Goal: Find specific page/section: Find specific page/section

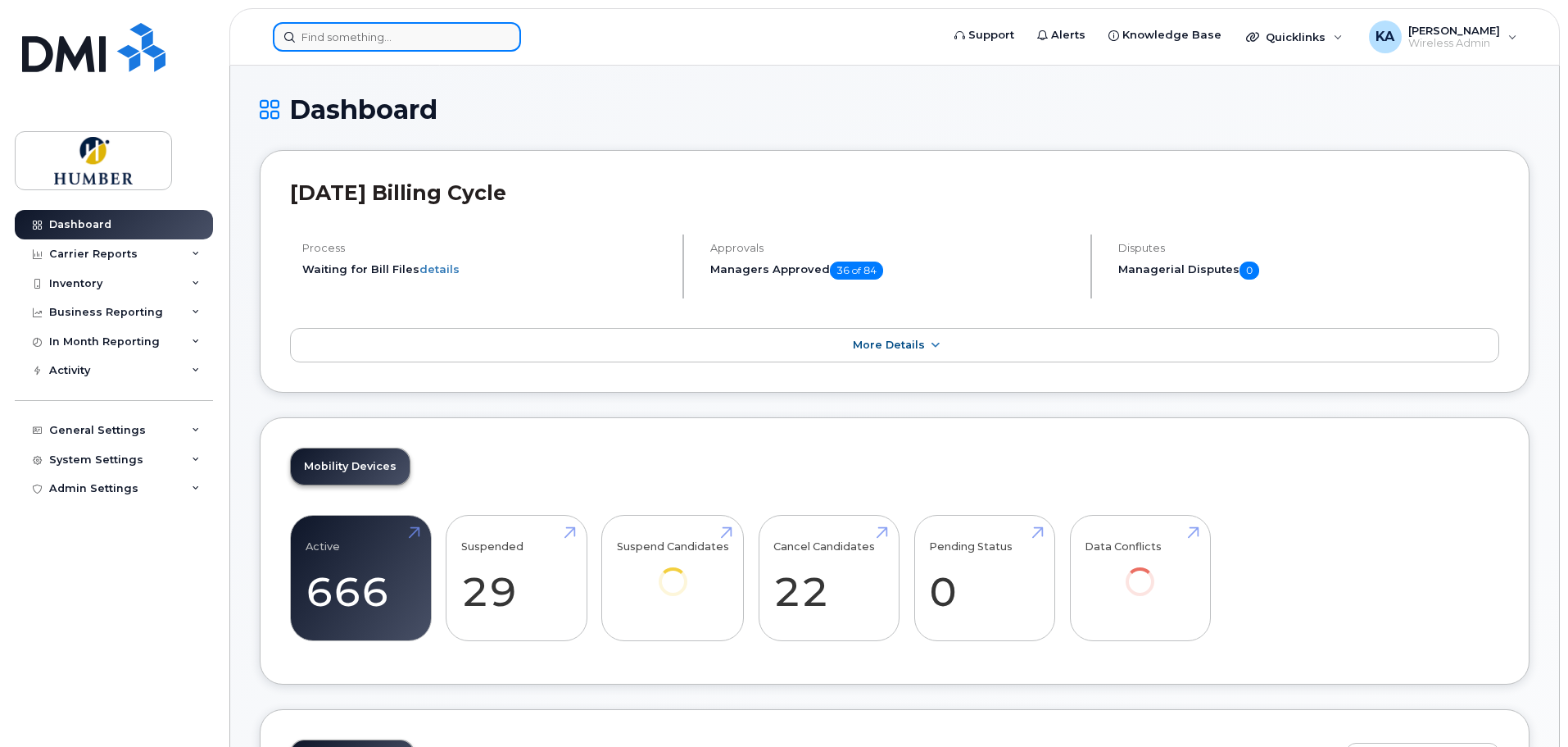
click at [387, 39] on input at bounding box center [397, 36] width 248 height 29
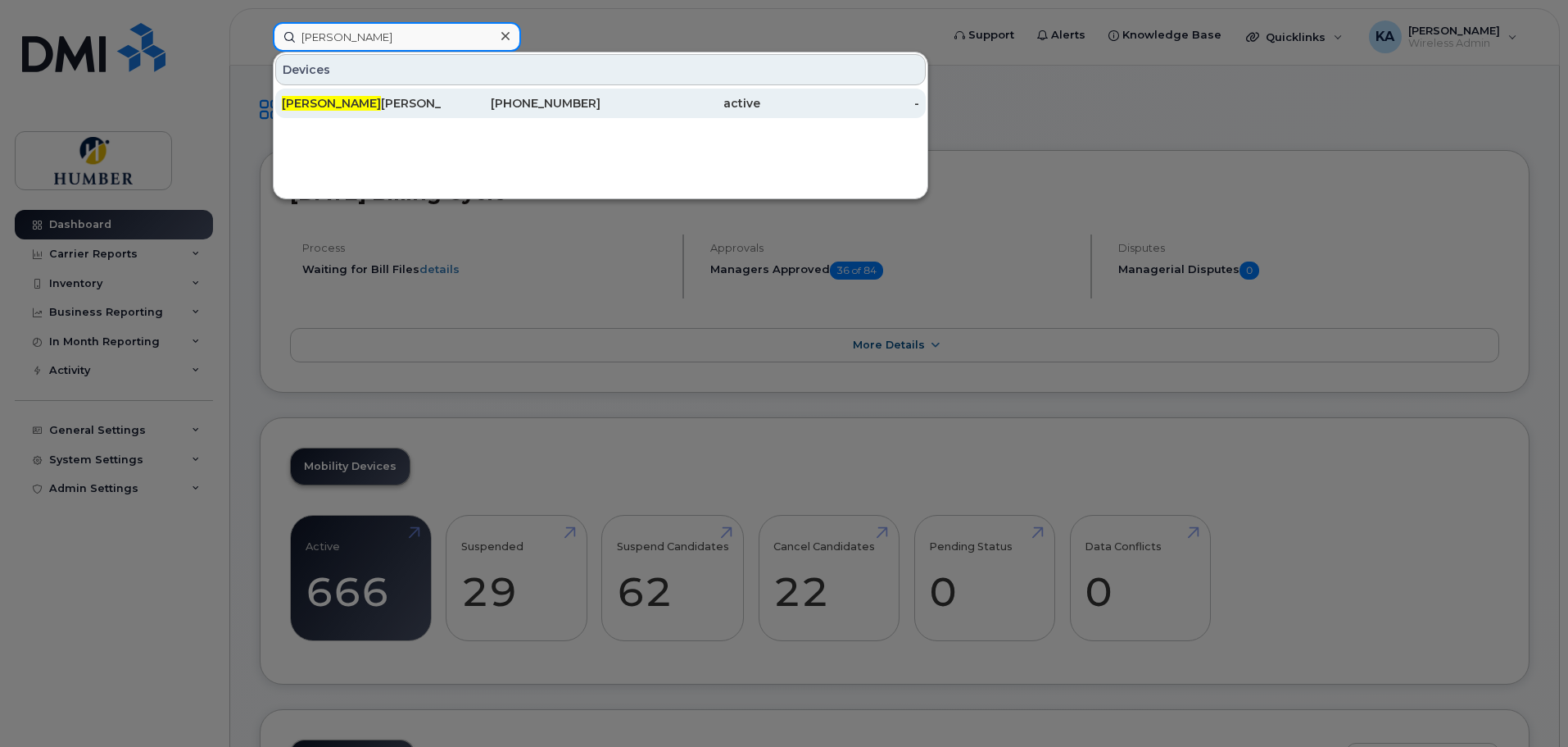
type input "melinda"
click at [382, 104] on div "Melinda Kao" at bounding box center [361, 103] width 160 height 17
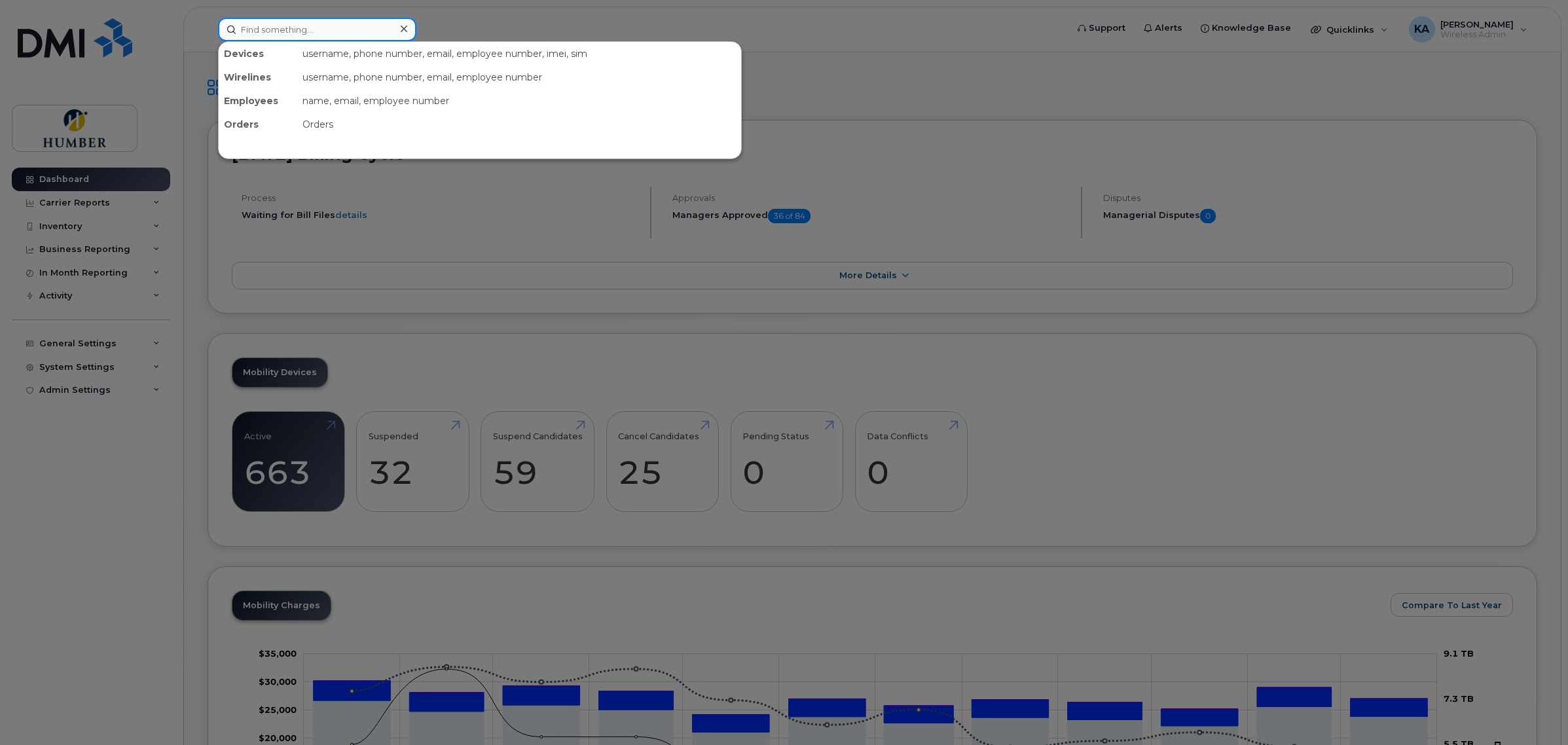
click at [377, 29] on input at bounding box center [317, 29] width 198 height 23
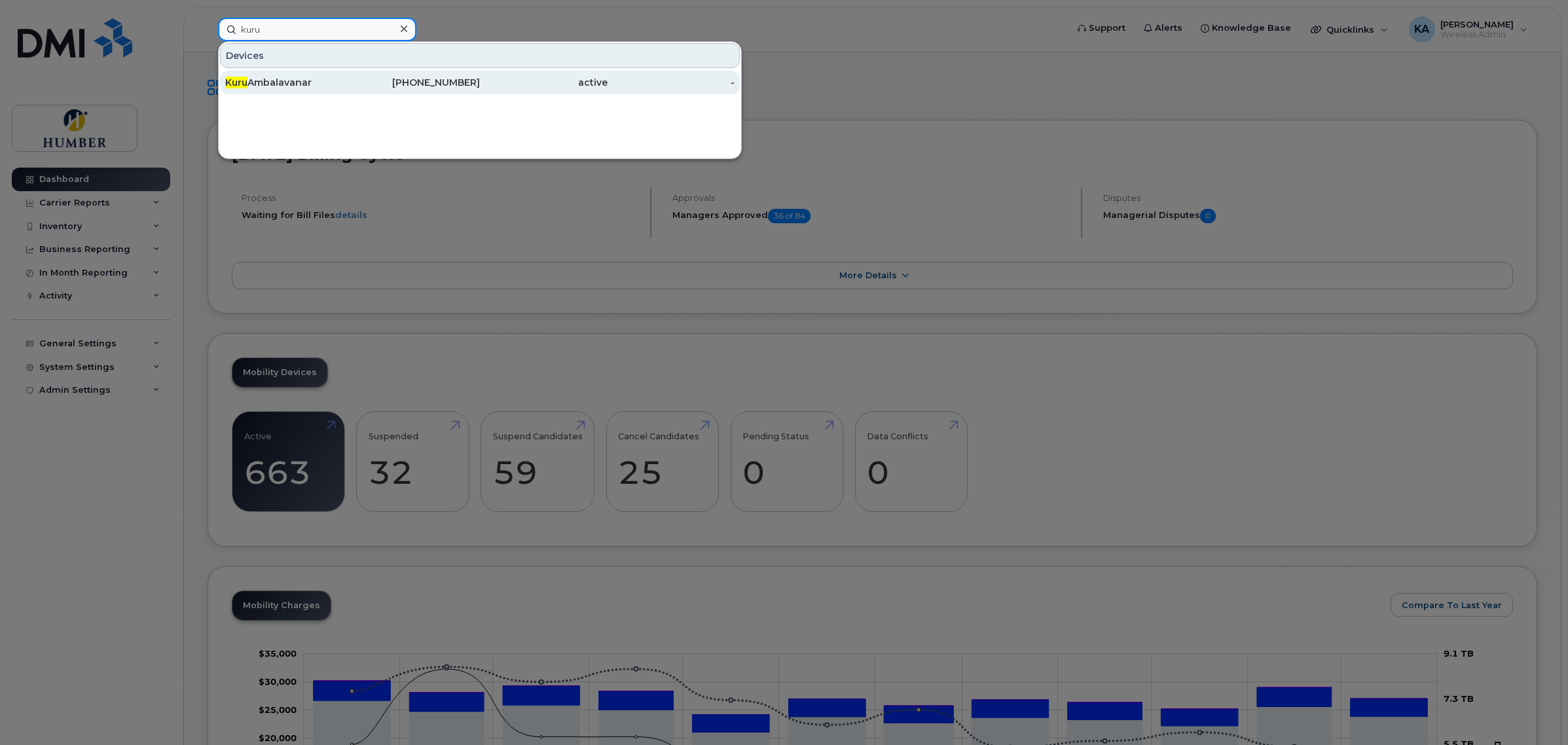
type input "kuru"
click at [361, 79] on div "416-209-8238" at bounding box center [416, 82] width 128 height 13
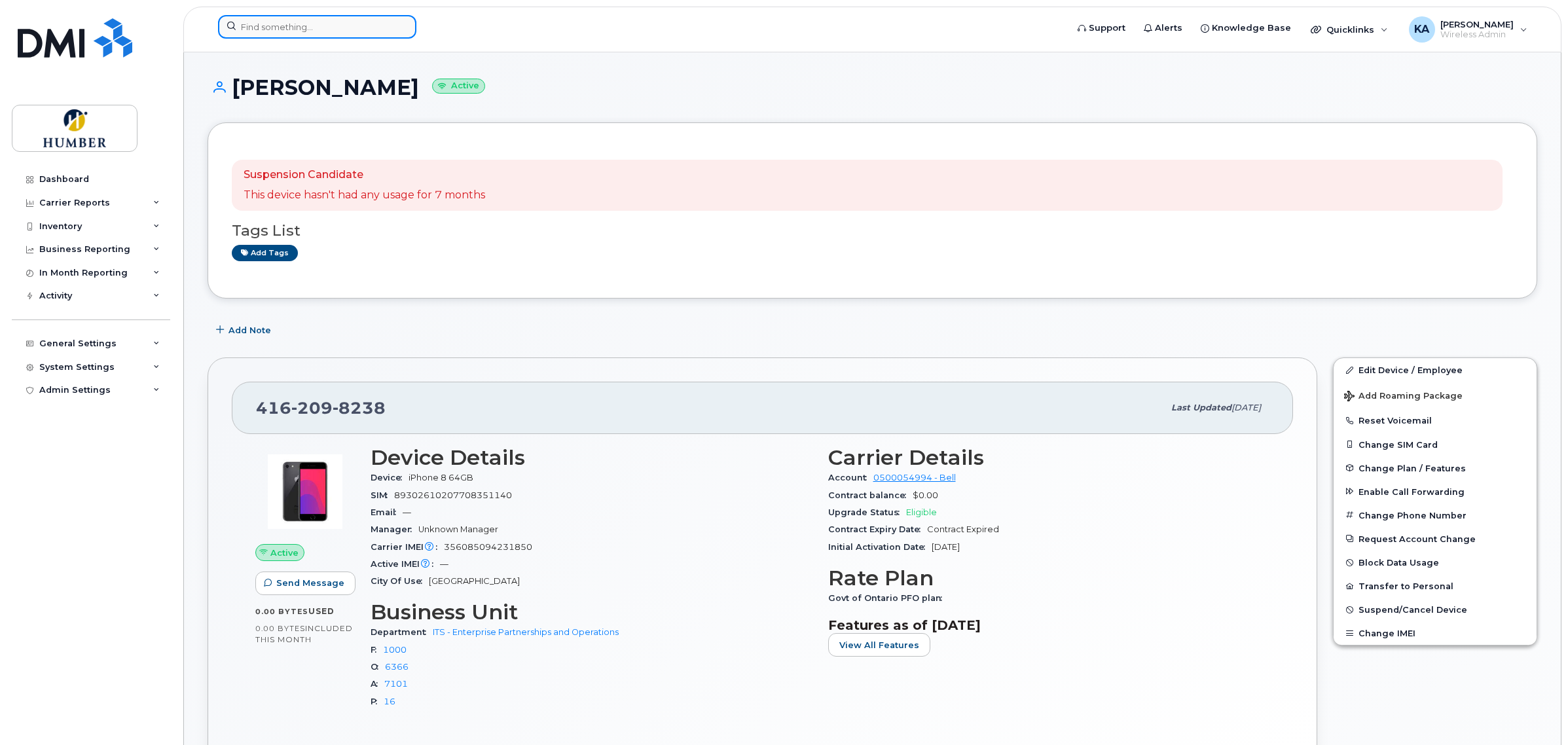
click at [321, 30] on input at bounding box center [317, 26] width 198 height 23
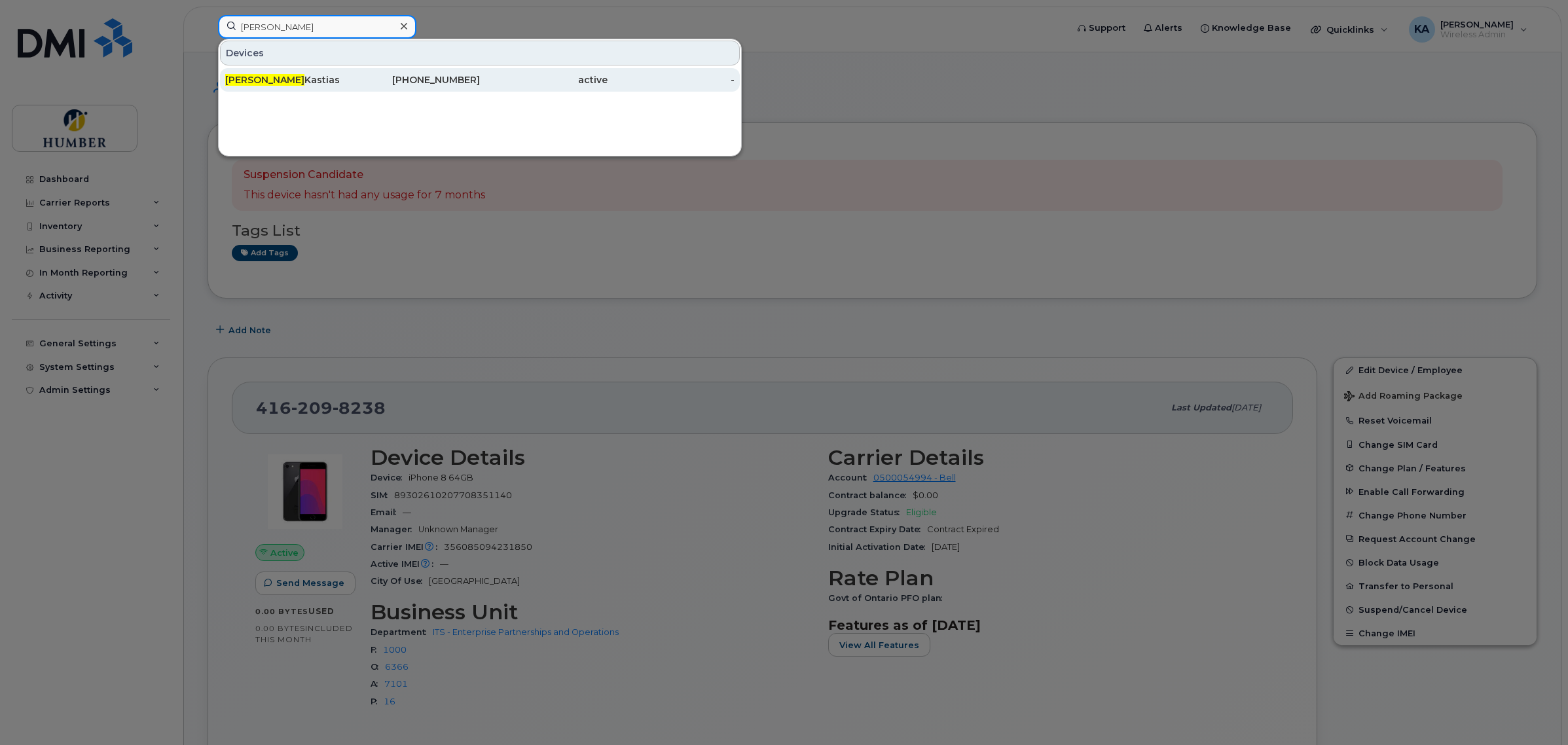
type input "peter"
click at [353, 73] on div "Peter Kastias" at bounding box center [416, 80] width 128 height 23
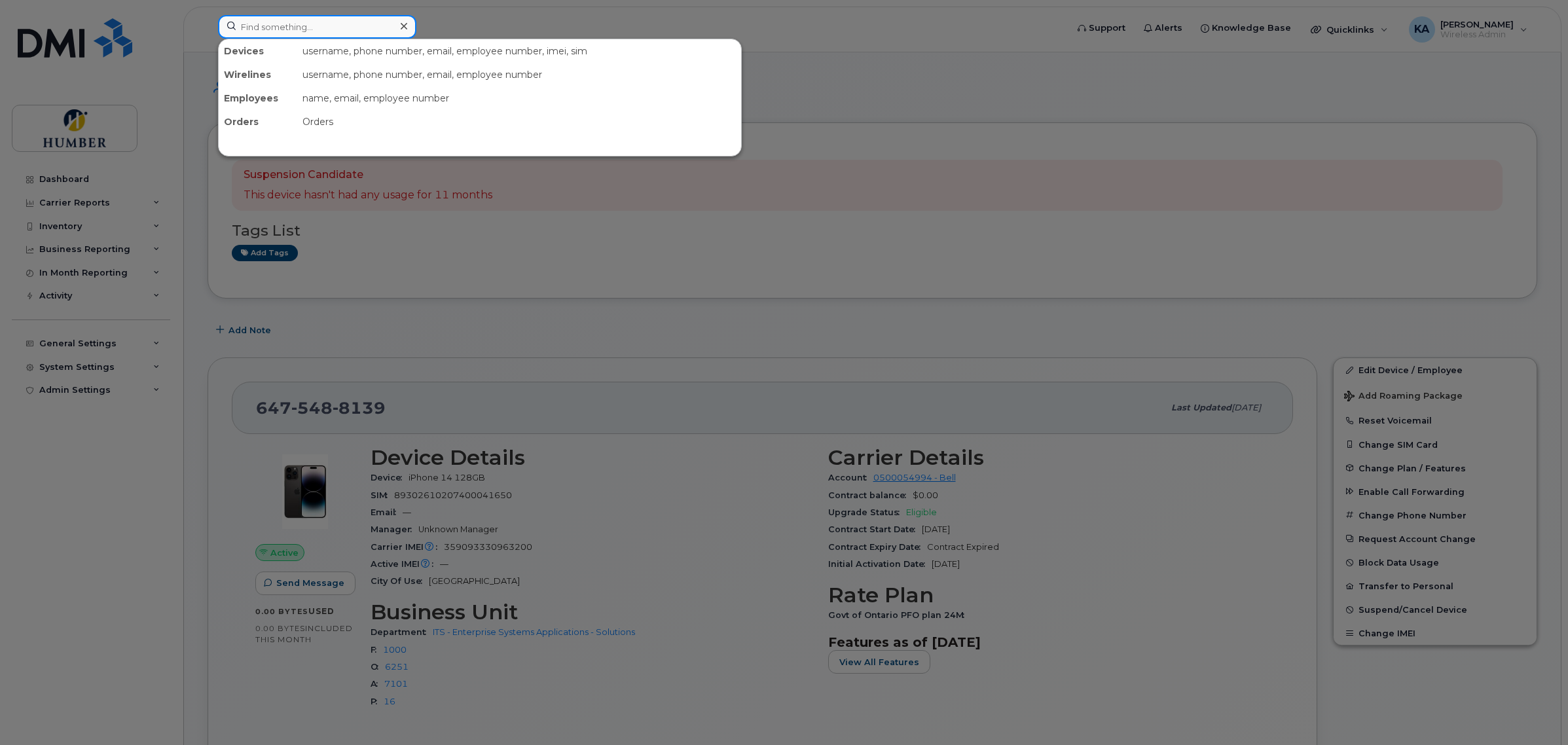
click at [314, 26] on input at bounding box center [317, 26] width 198 height 23
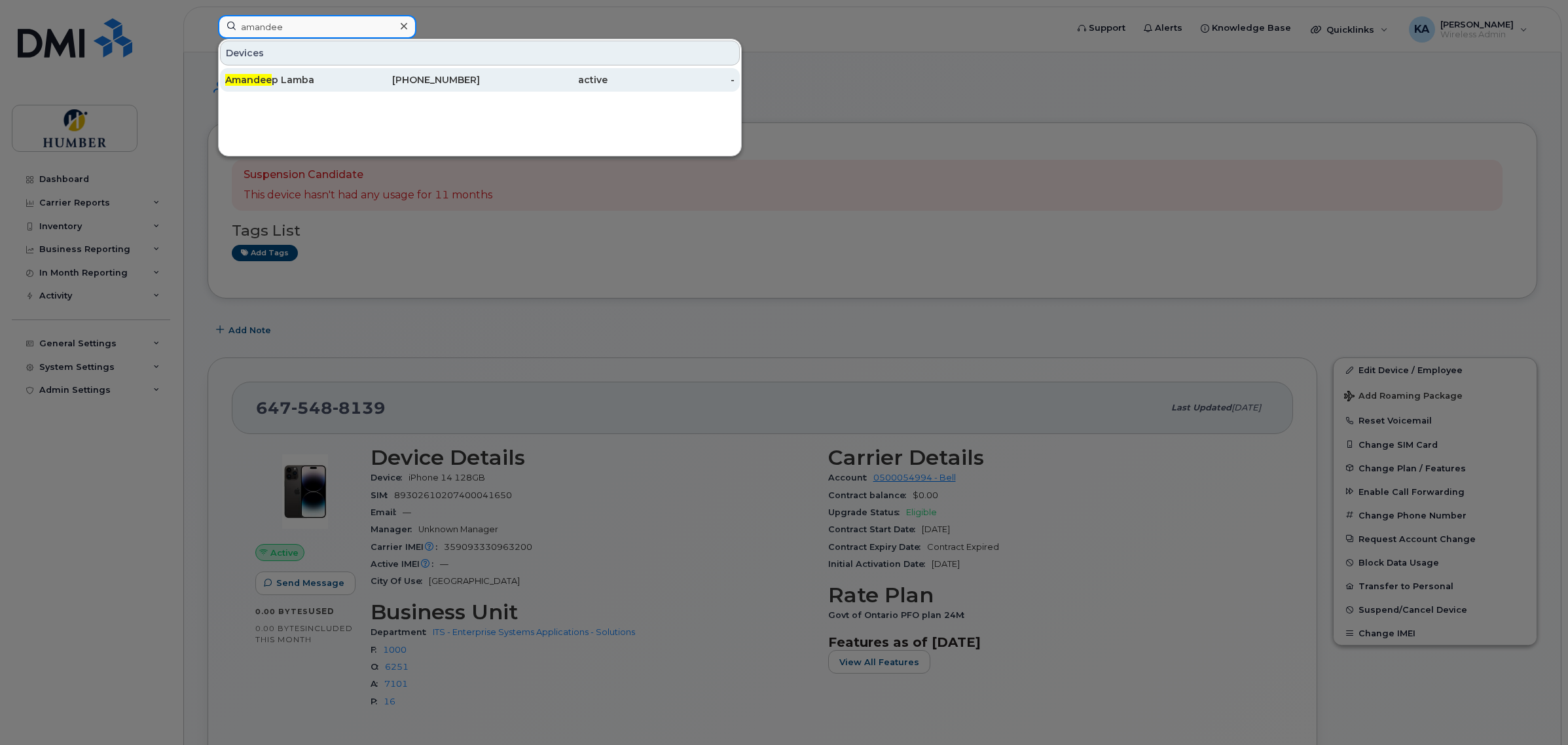
type input "amandee"
click at [313, 75] on div "Amandee p Lamba" at bounding box center [289, 80] width 128 height 13
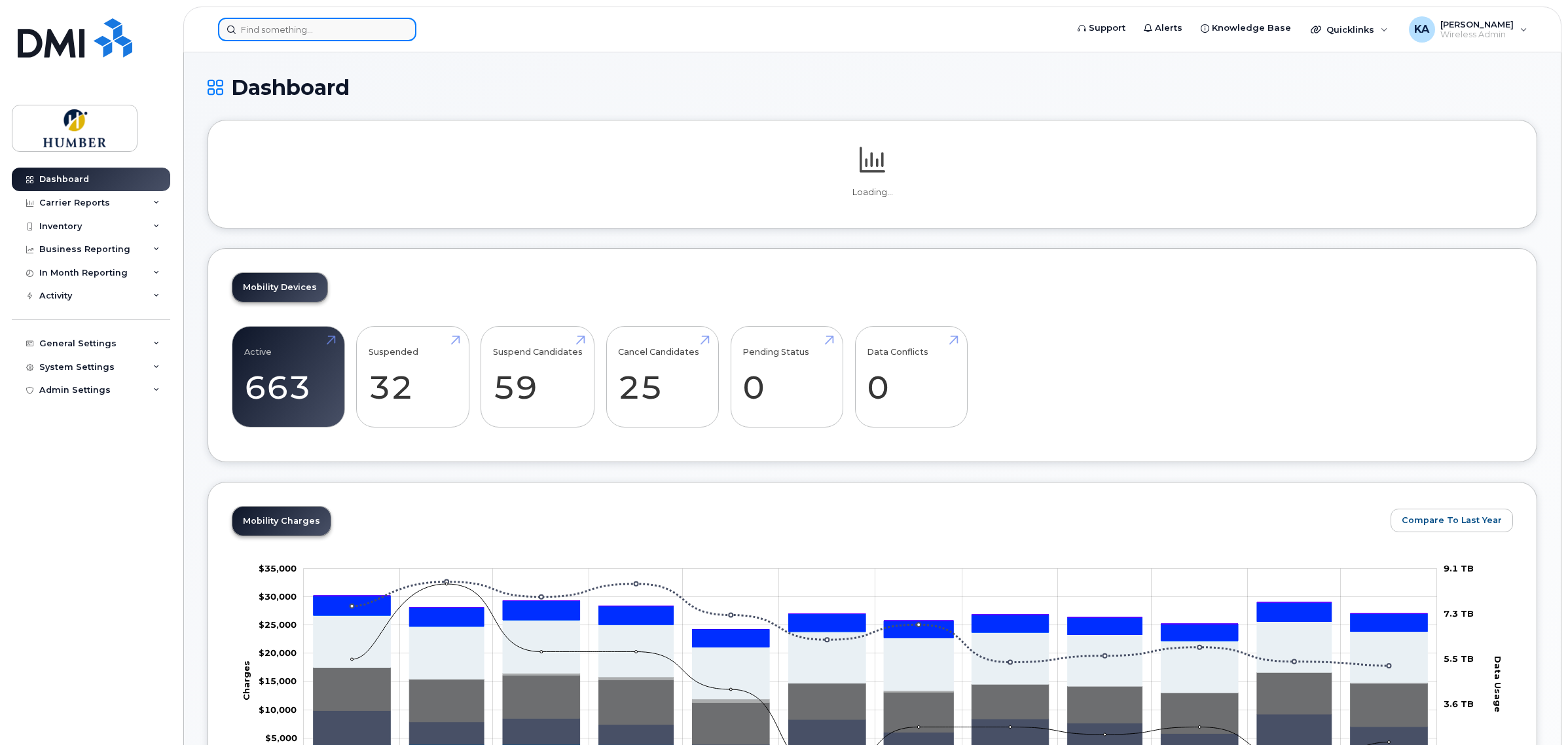
click at [293, 26] on input at bounding box center [317, 29] width 198 height 23
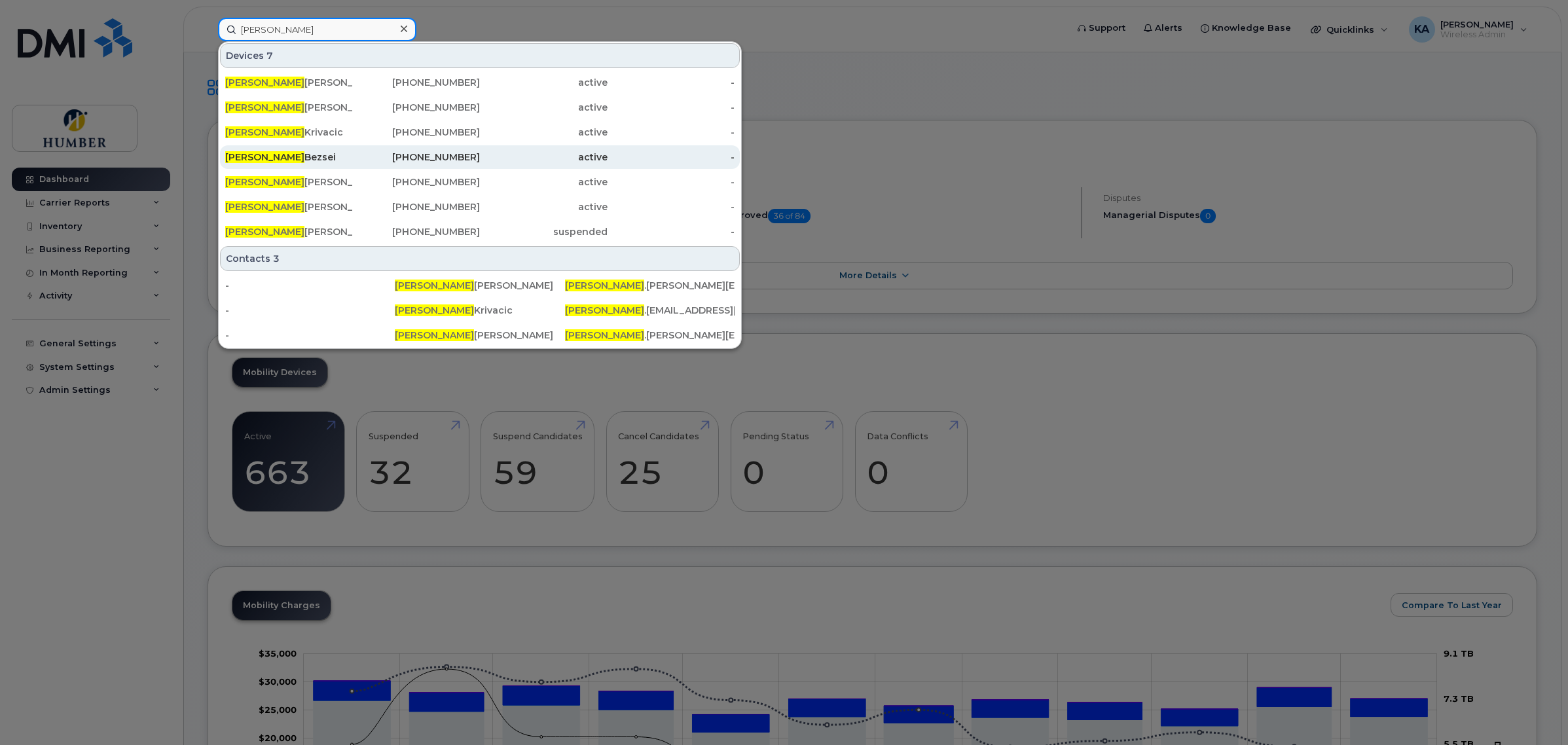
type input "michelle"
click at [353, 148] on div "Michelle Bezsei" at bounding box center [416, 157] width 128 height 23
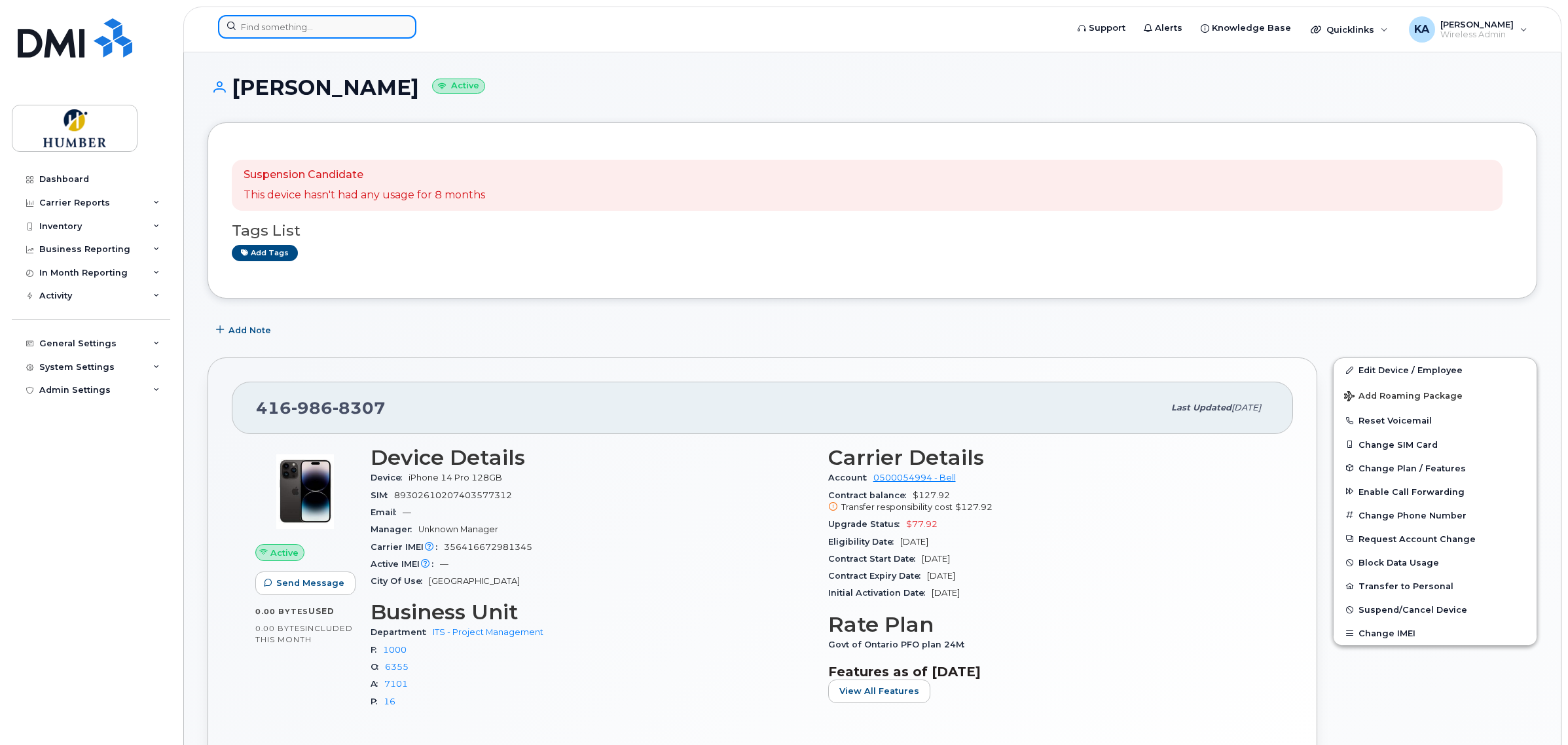
click at [256, 23] on input at bounding box center [317, 26] width 198 height 23
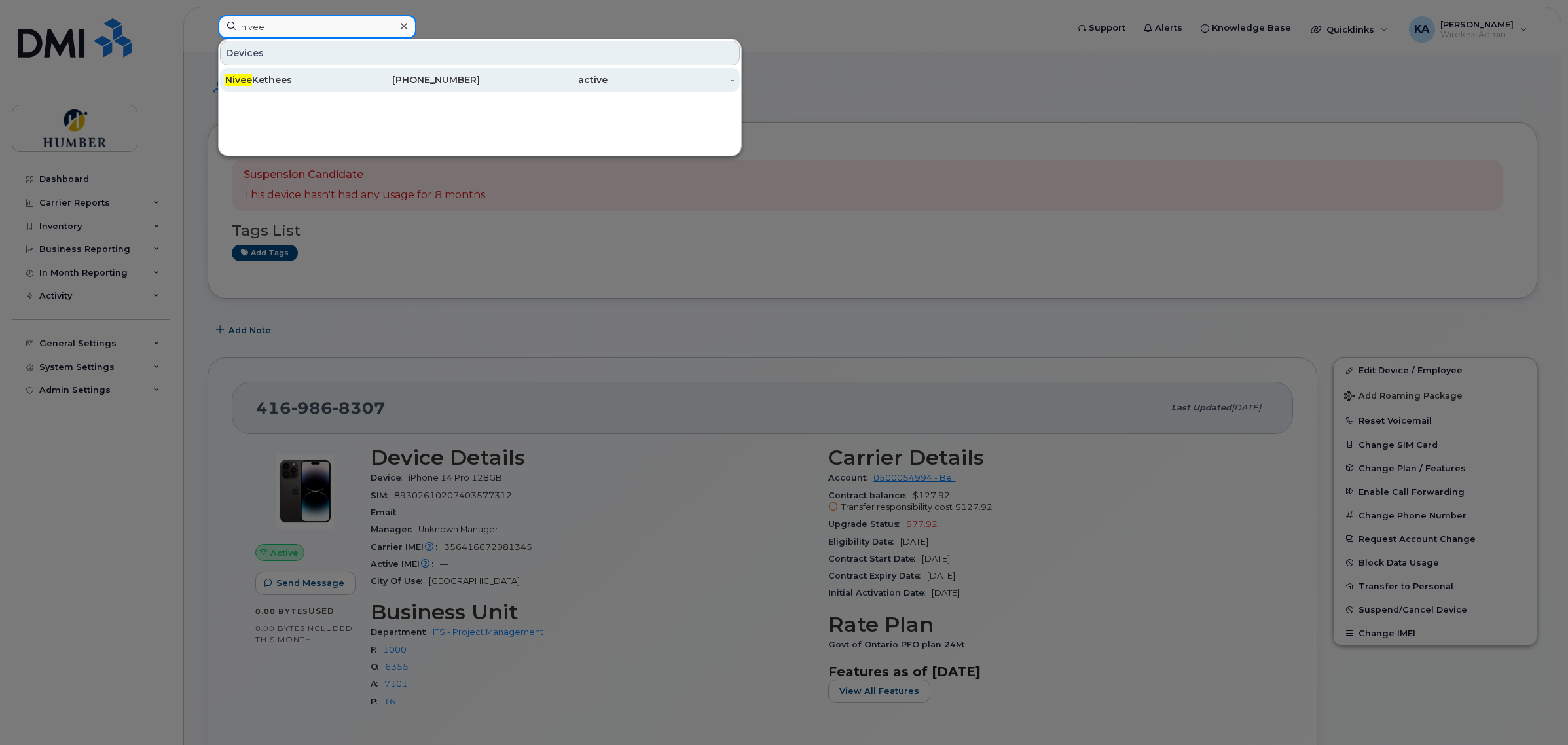
type input "nivee"
click at [260, 76] on div "Nivee Kethees" at bounding box center [289, 80] width 128 height 13
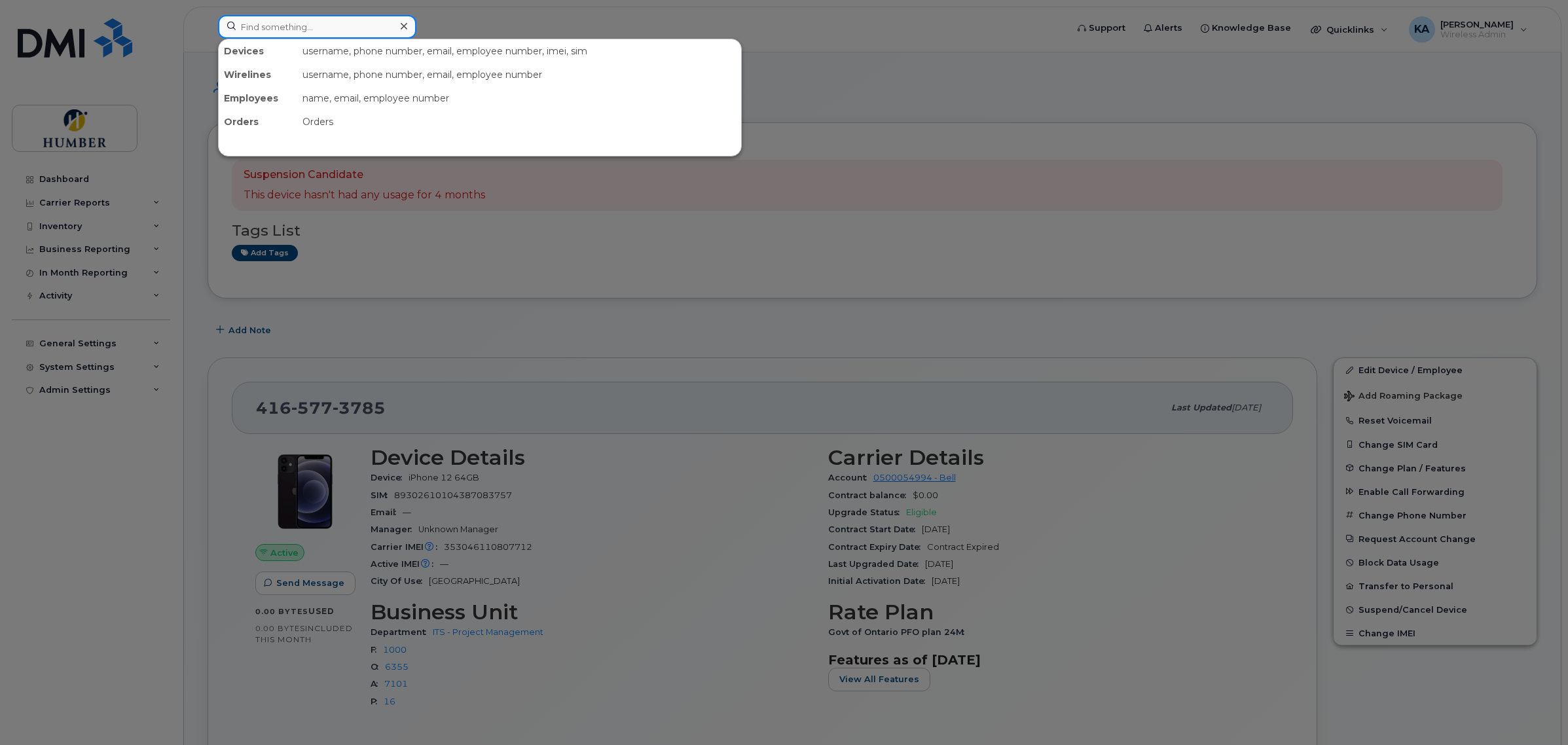
click at [277, 23] on input at bounding box center [317, 26] width 198 height 23
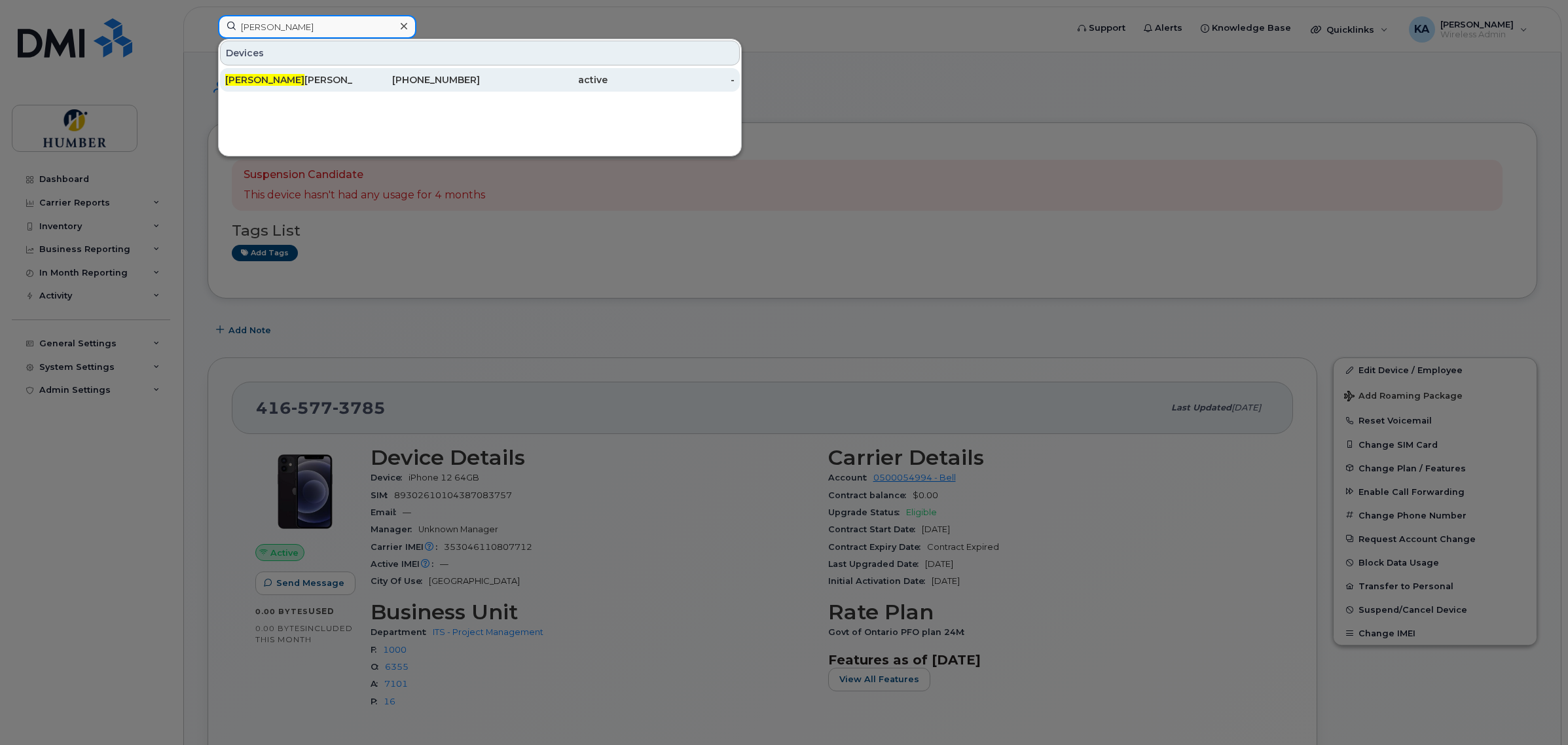
type input "lilia"
click at [360, 80] on div "416-571-4125" at bounding box center [416, 80] width 128 height 13
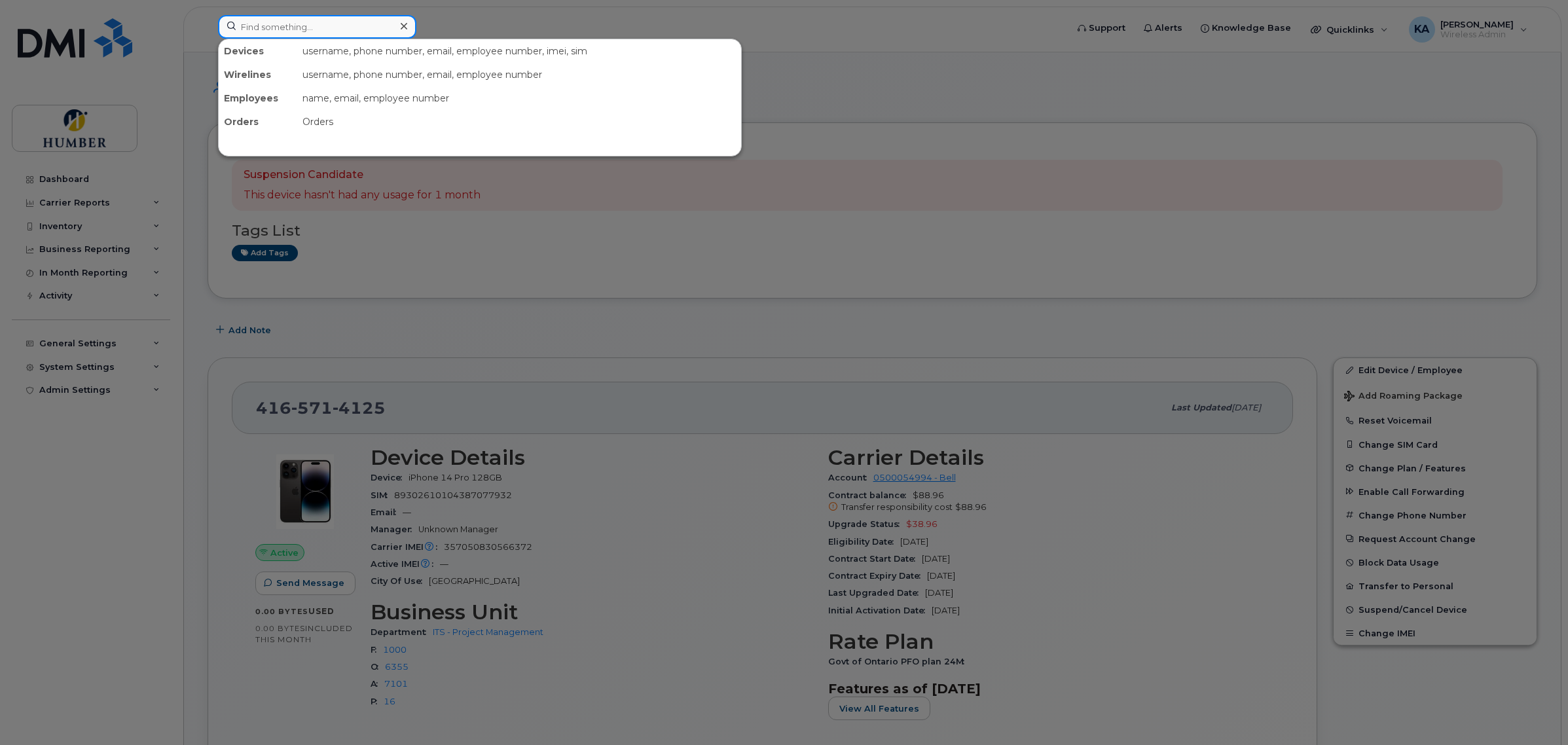
click at [364, 28] on input at bounding box center [317, 26] width 198 height 23
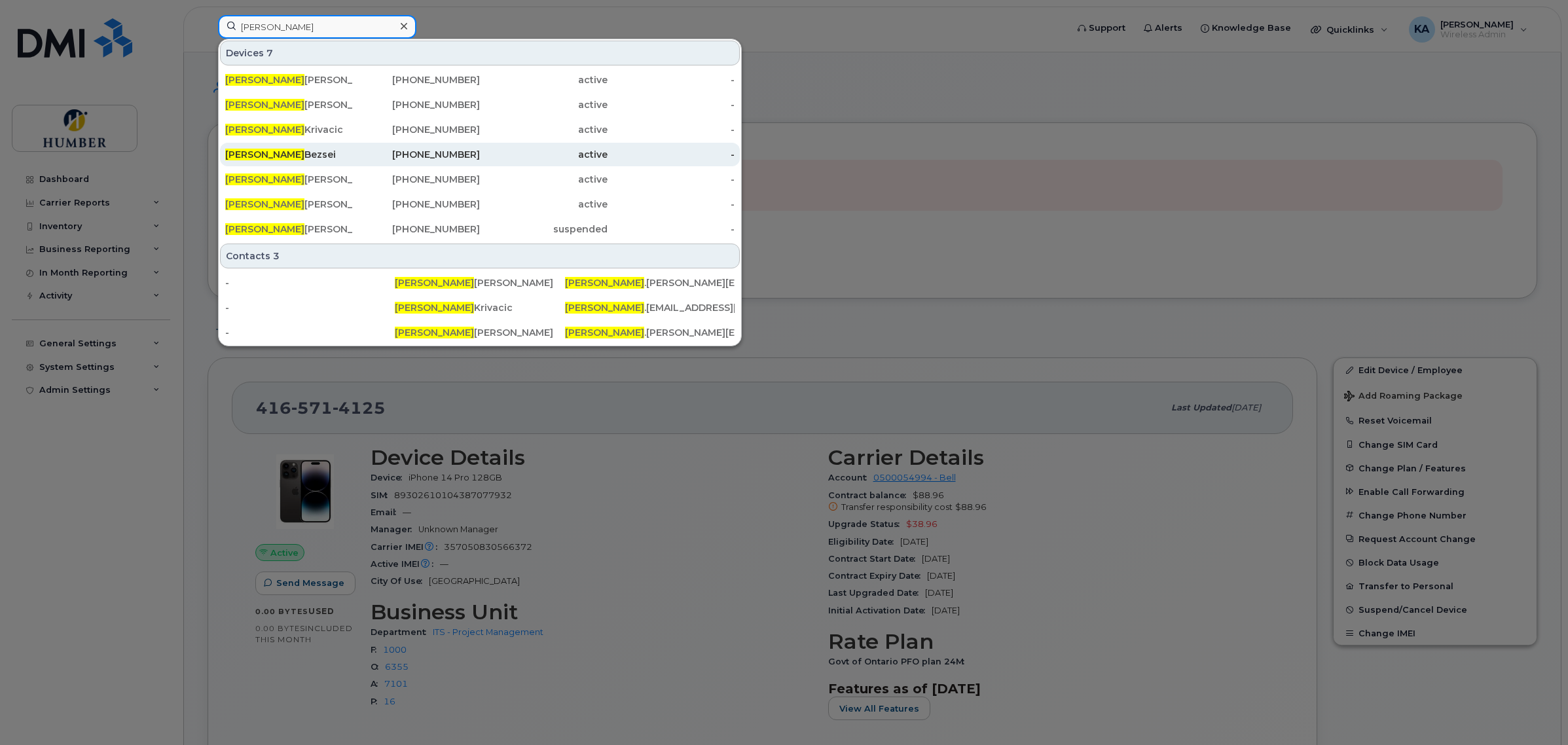
type input "michelle"
click at [374, 156] on div "416-986-8307" at bounding box center [416, 155] width 128 height 13
